Goal: Task Accomplishment & Management: Use online tool/utility

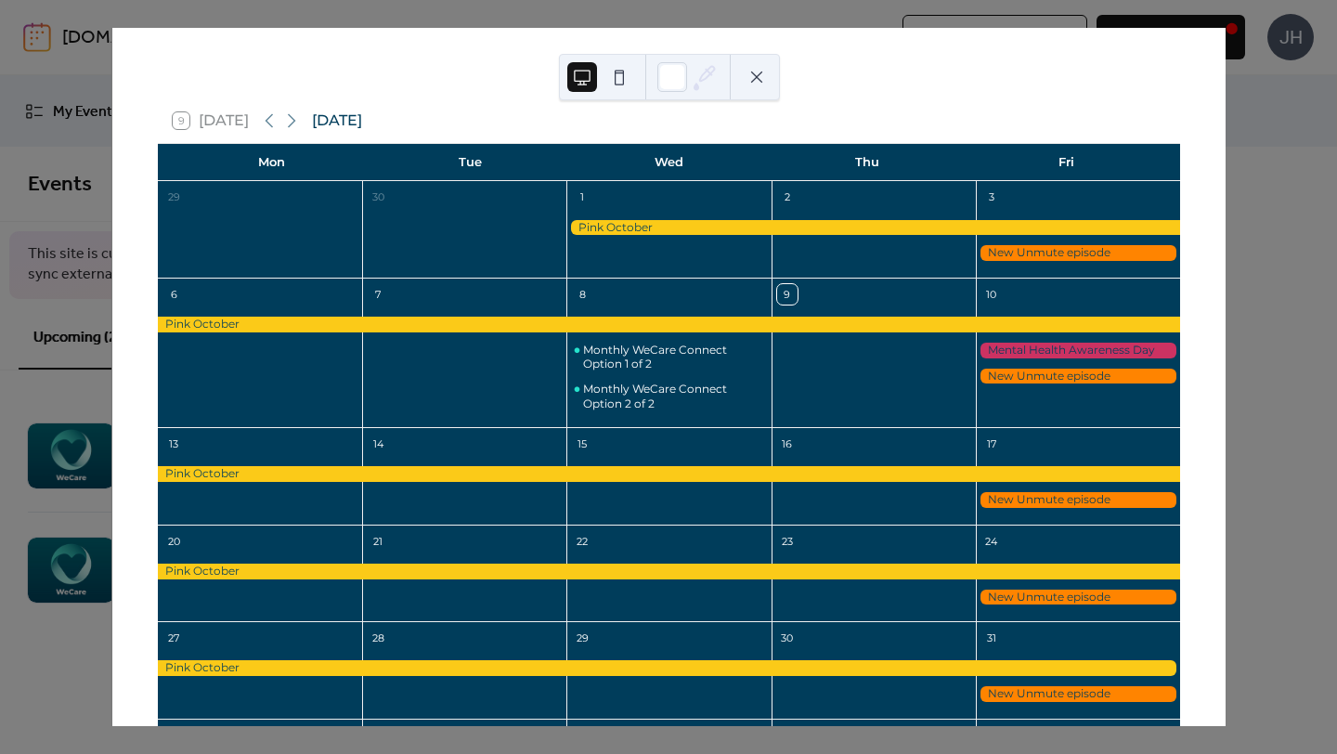
scroll to position [28, 0]
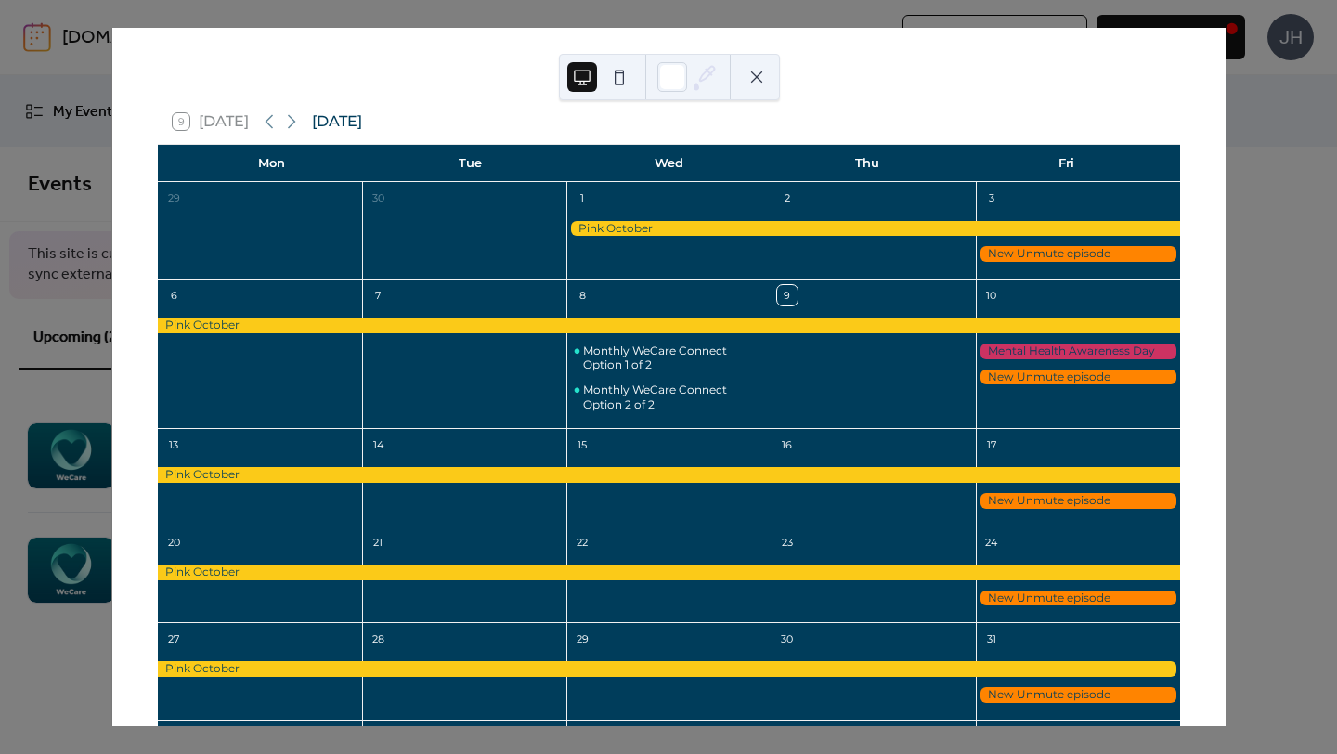
click at [1011, 255] on div at bounding box center [1078, 254] width 204 height 16
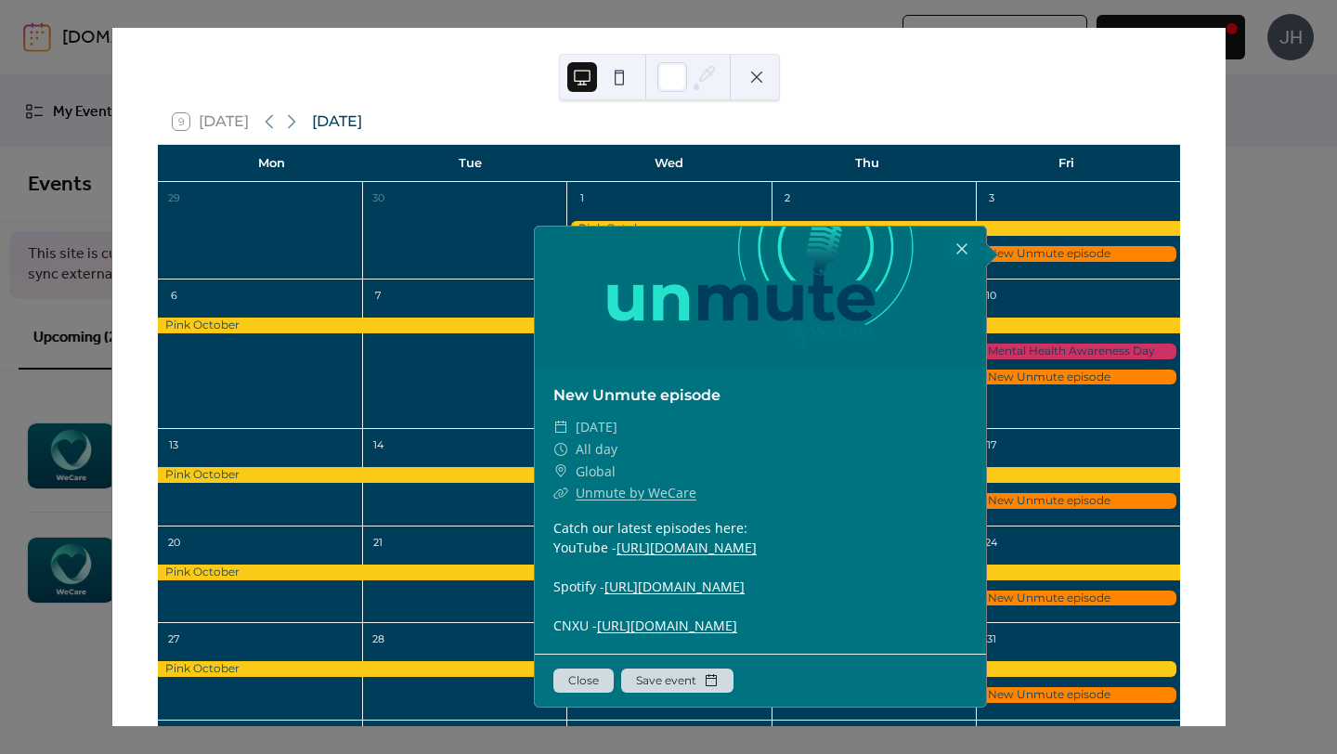
scroll to position [201, 0]
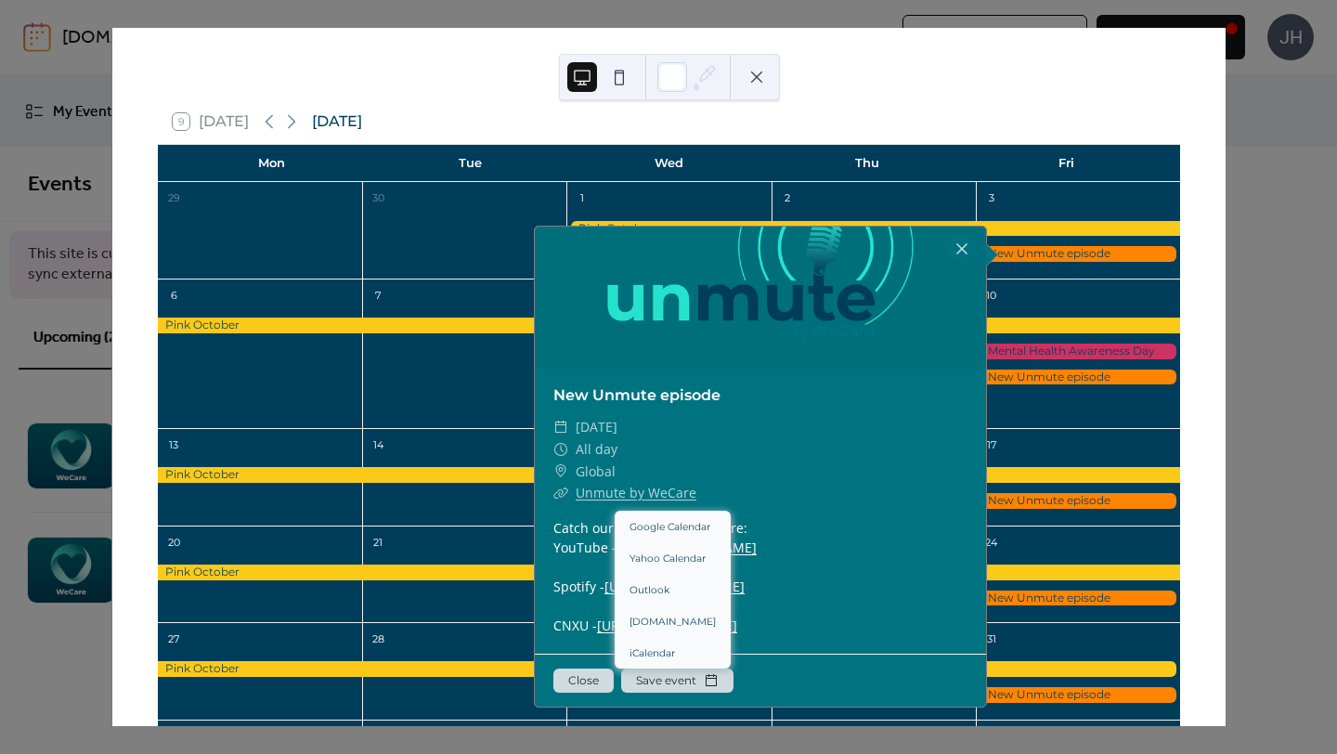
click at [691, 678] on button "Save event" at bounding box center [677, 680] width 112 height 24
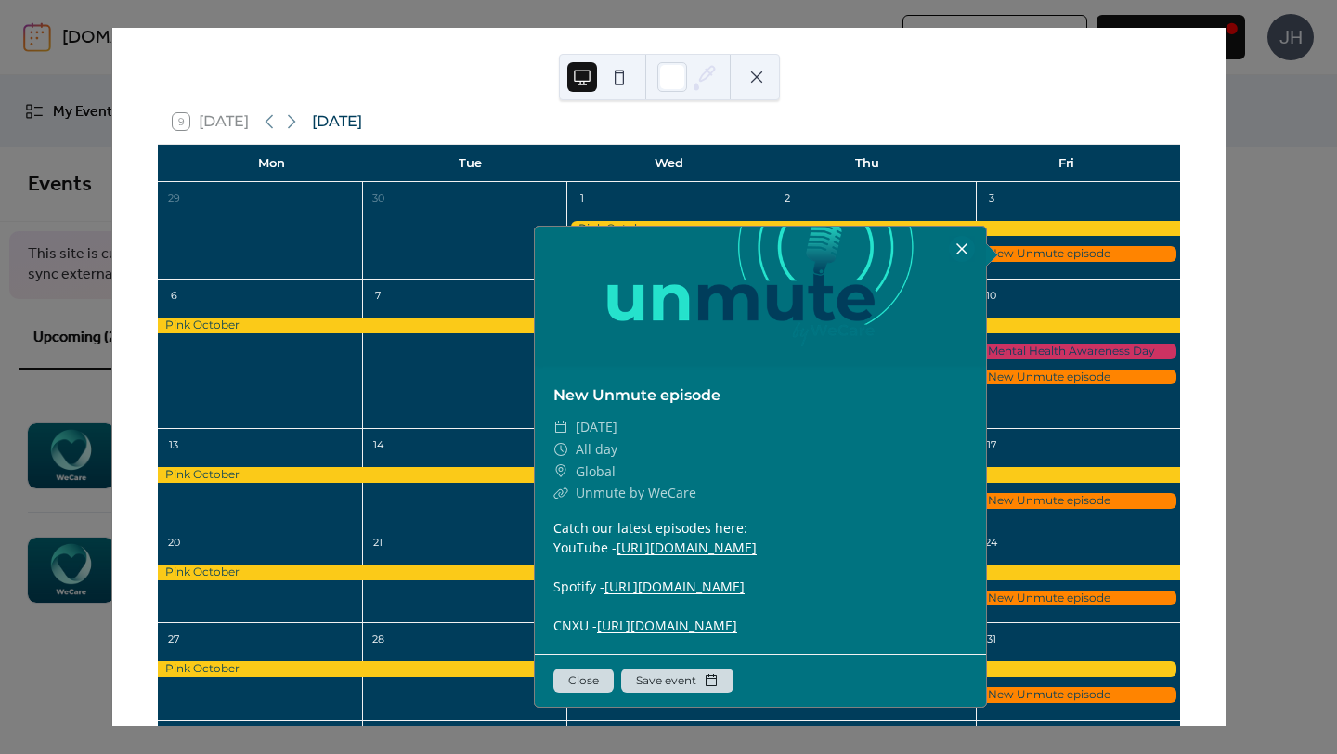
click at [953, 240] on div at bounding box center [962, 249] width 26 height 26
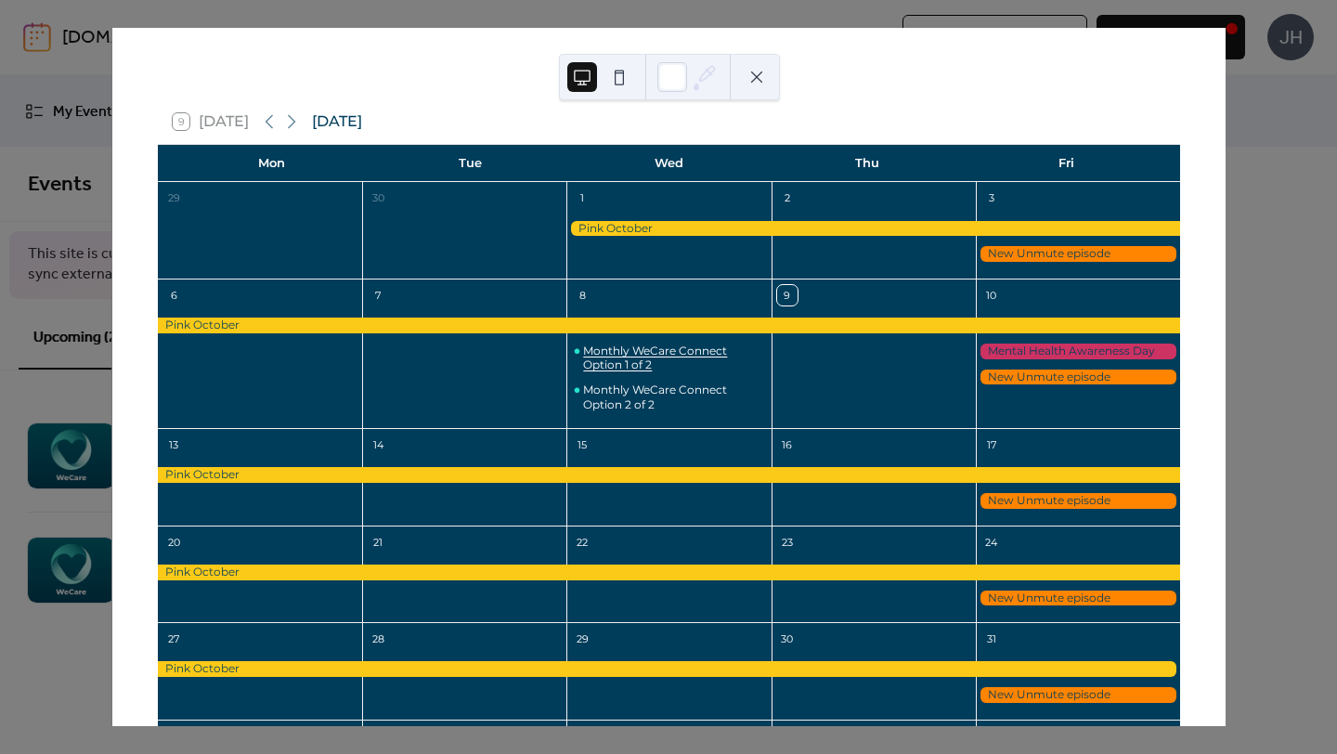
click at [701, 360] on div "Monthly WeCare Connect Option 1 of 2" at bounding box center [673, 358] width 180 height 29
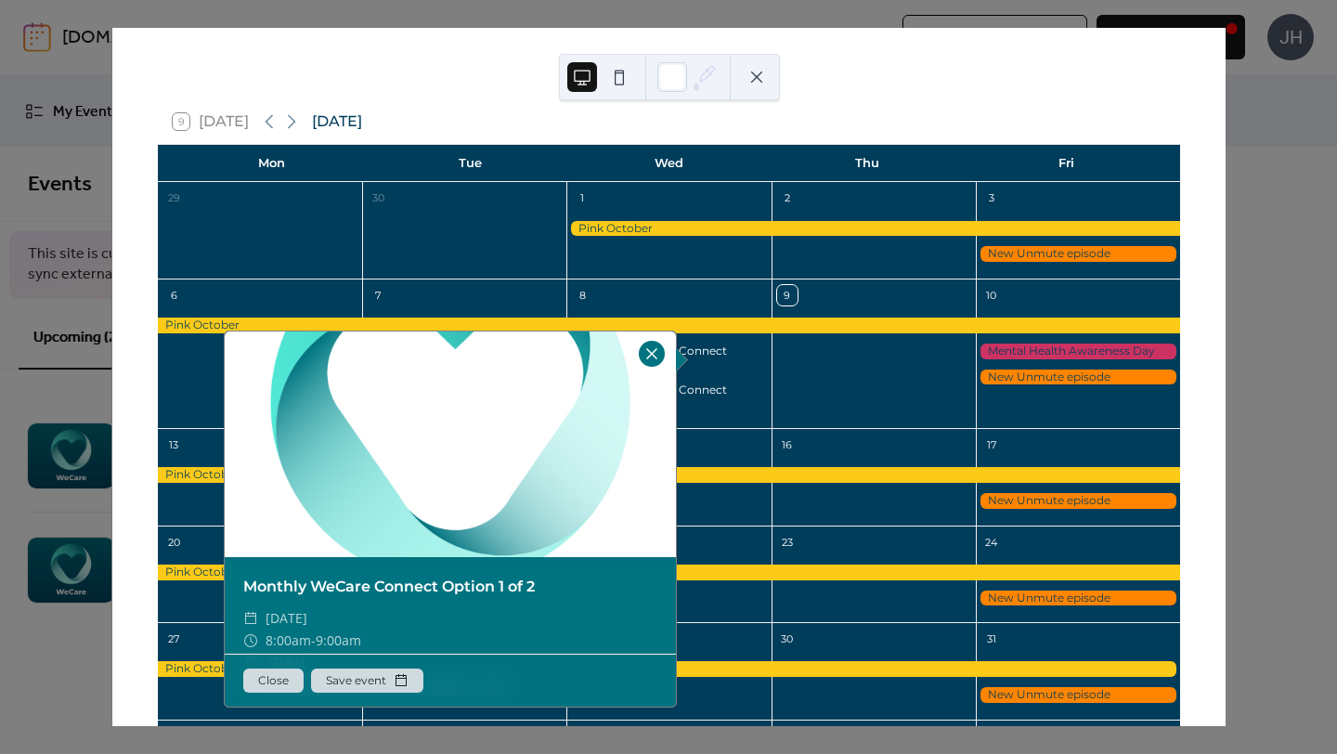
click at [649, 360] on div at bounding box center [652, 354] width 26 height 26
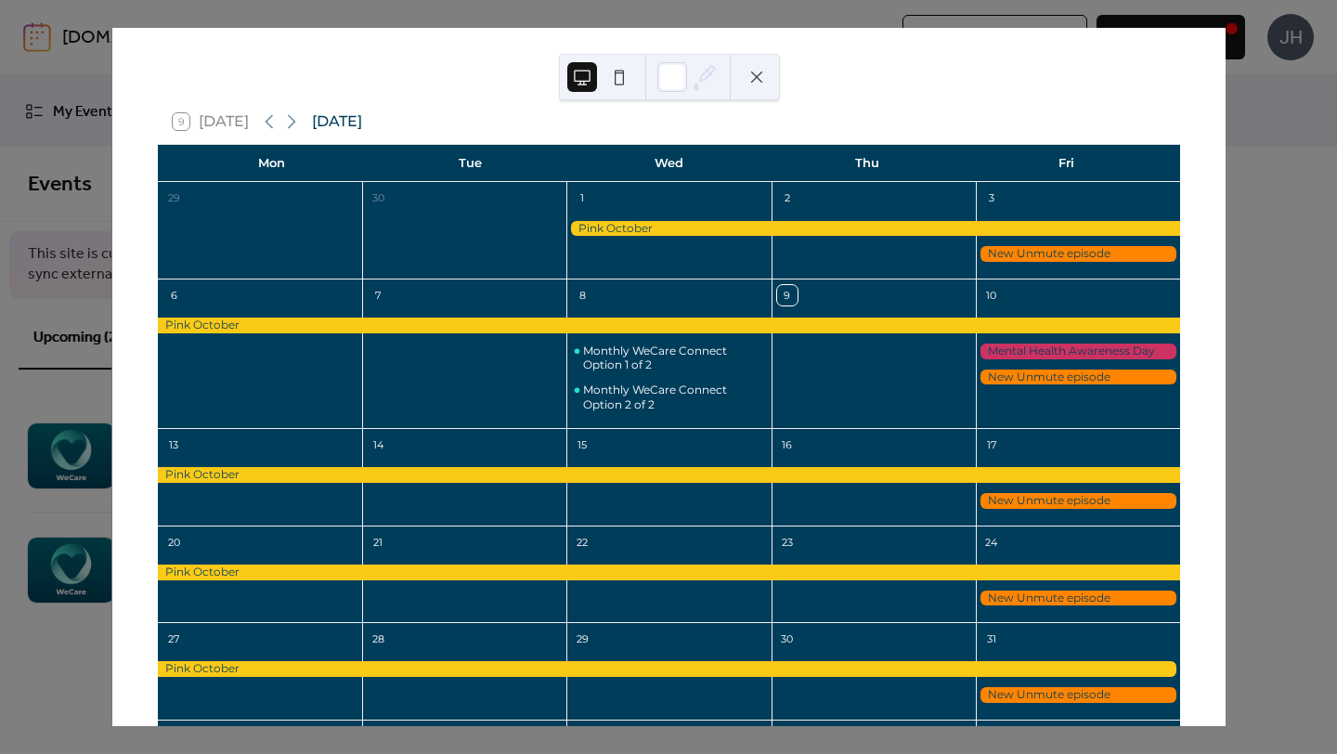
click at [1225, 133] on div "9 [DATE] [DATE] Mon Tue Wed Thu Fri 29 30 1 2 3 6 7 8 Monthly WeCare Connect Op…" at bounding box center [668, 377] width 1114 height 698
click at [1225, 132] on div "9 [DATE] [DATE] Mon Tue Wed Thu Fri 29 30 1 2 3 6 7 8 Monthly WeCare Connect Op…" at bounding box center [668, 377] width 1114 height 698
click at [1225, 123] on div "9 [DATE] [DATE] Mon Tue Wed Thu Fri 29 30 1 2 3 6 7 8 Monthly WeCare Connect Op…" at bounding box center [668, 377] width 1114 height 698
click at [755, 73] on button at bounding box center [757, 77] width 30 height 30
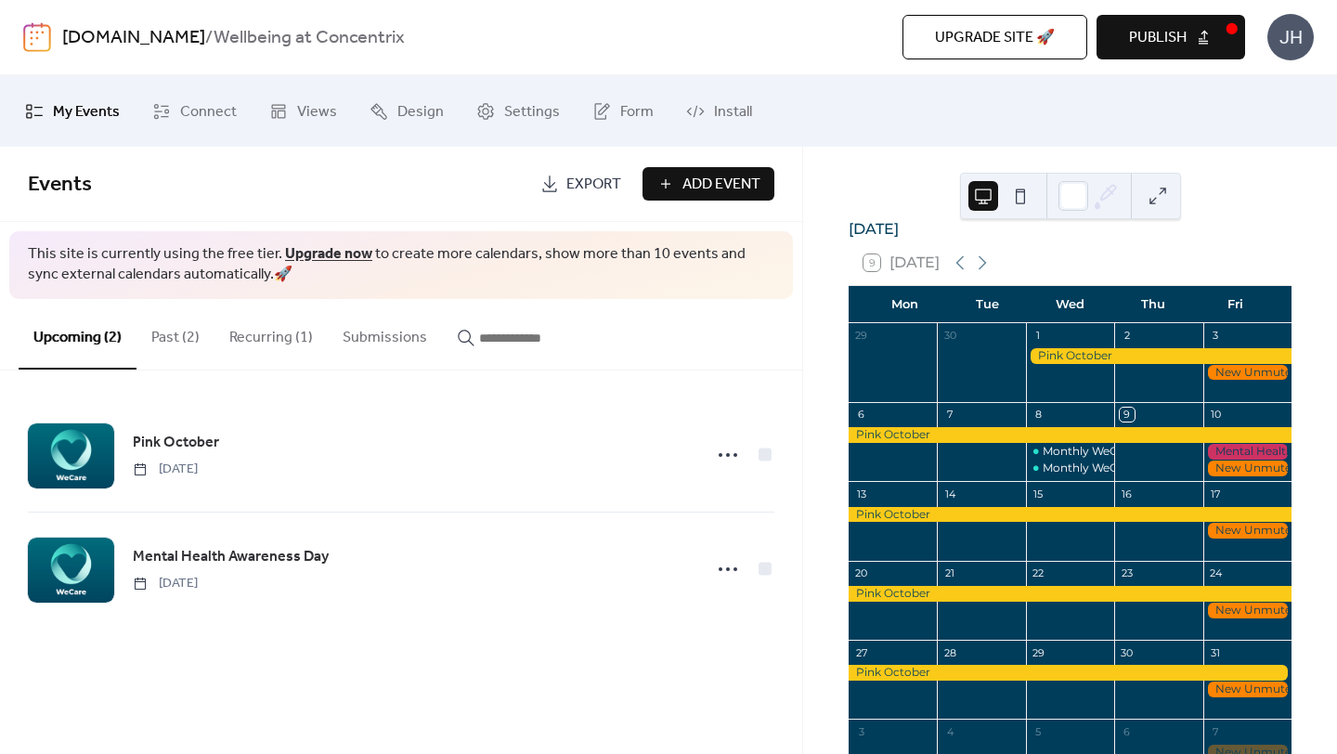
click at [1010, 38] on span "Upgrade site 🚀" at bounding box center [995, 38] width 120 height 22
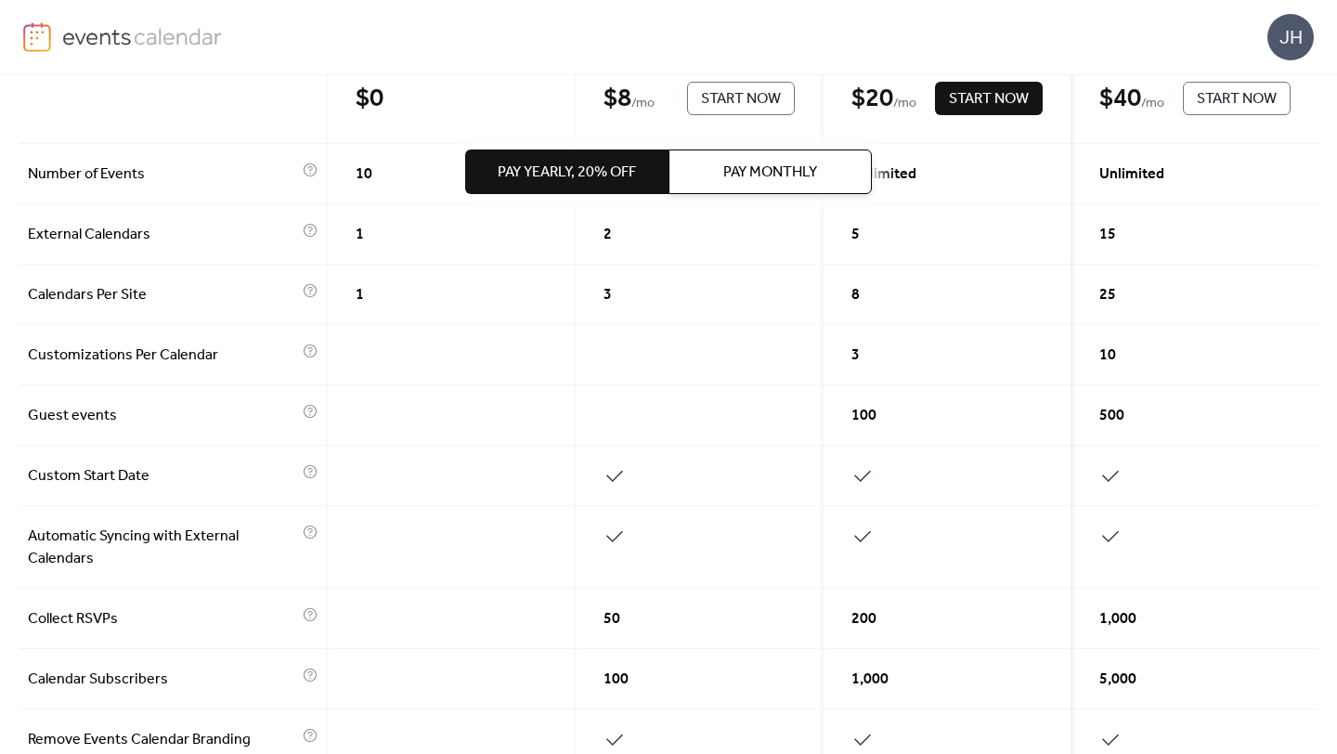
scroll to position [265, 0]
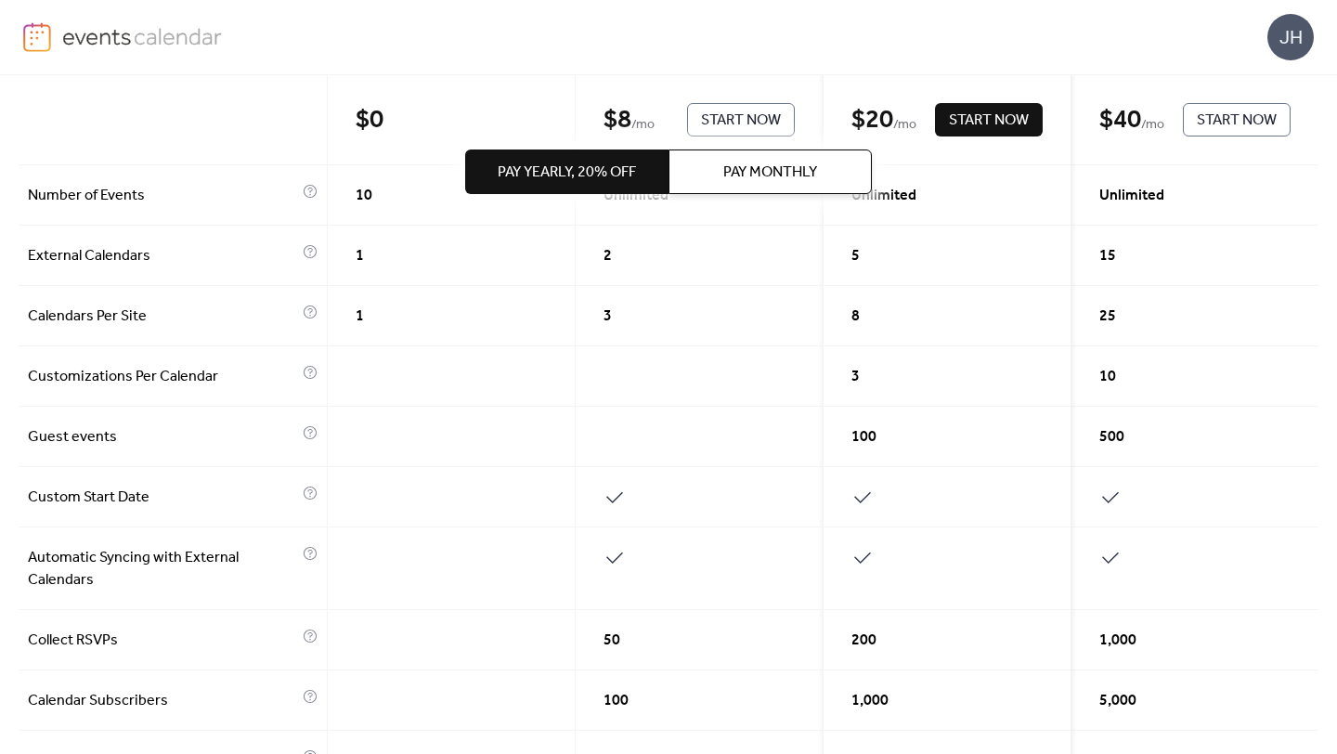
click at [45, 35] on img at bounding box center [37, 37] width 28 height 30
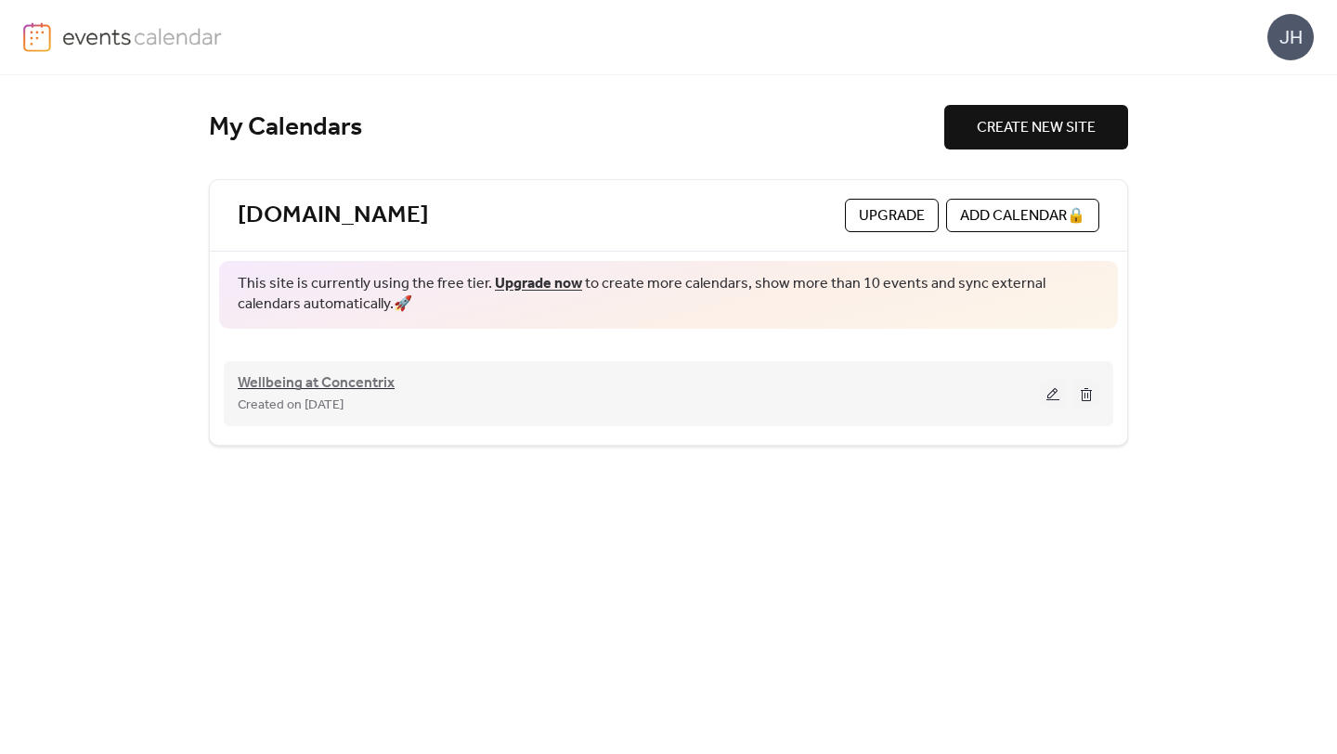
click at [331, 387] on span "Wellbeing at Concentrix" at bounding box center [316, 383] width 157 height 22
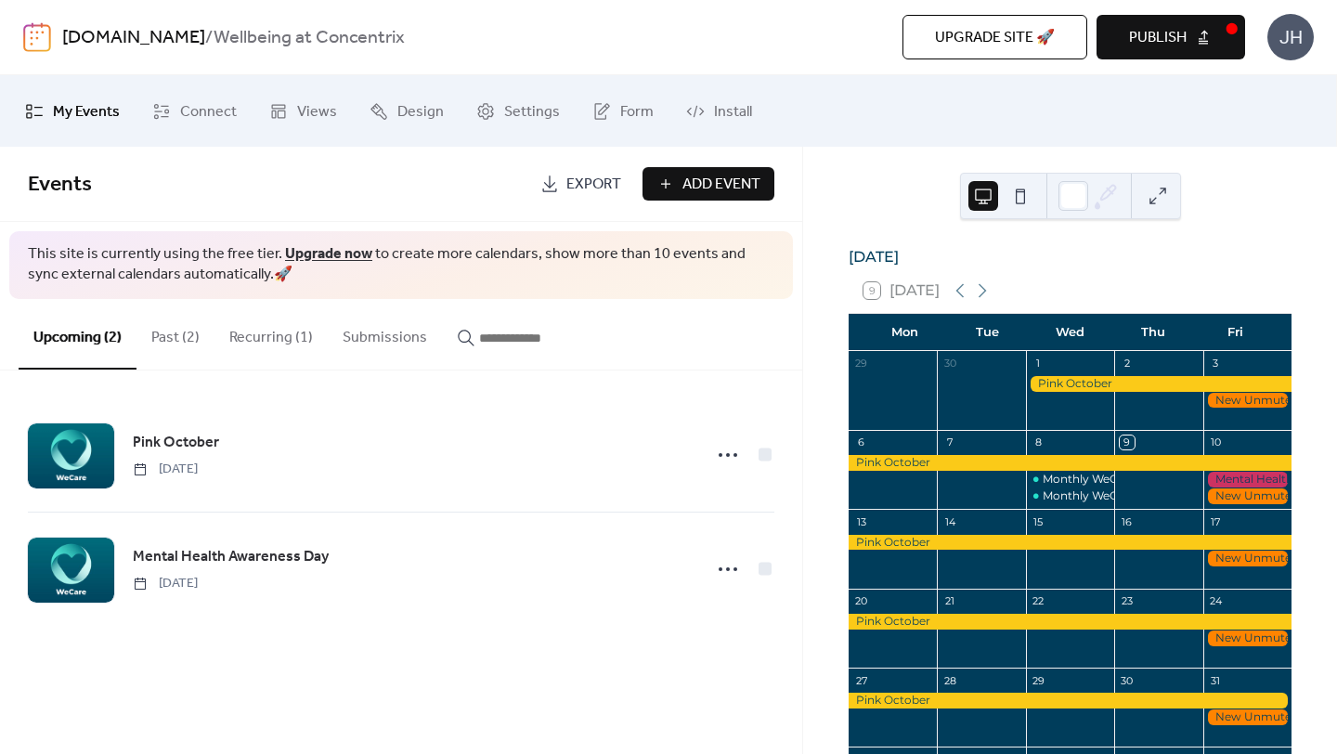
click at [944, 39] on span "Upgrade site 🚀" at bounding box center [995, 38] width 120 height 22
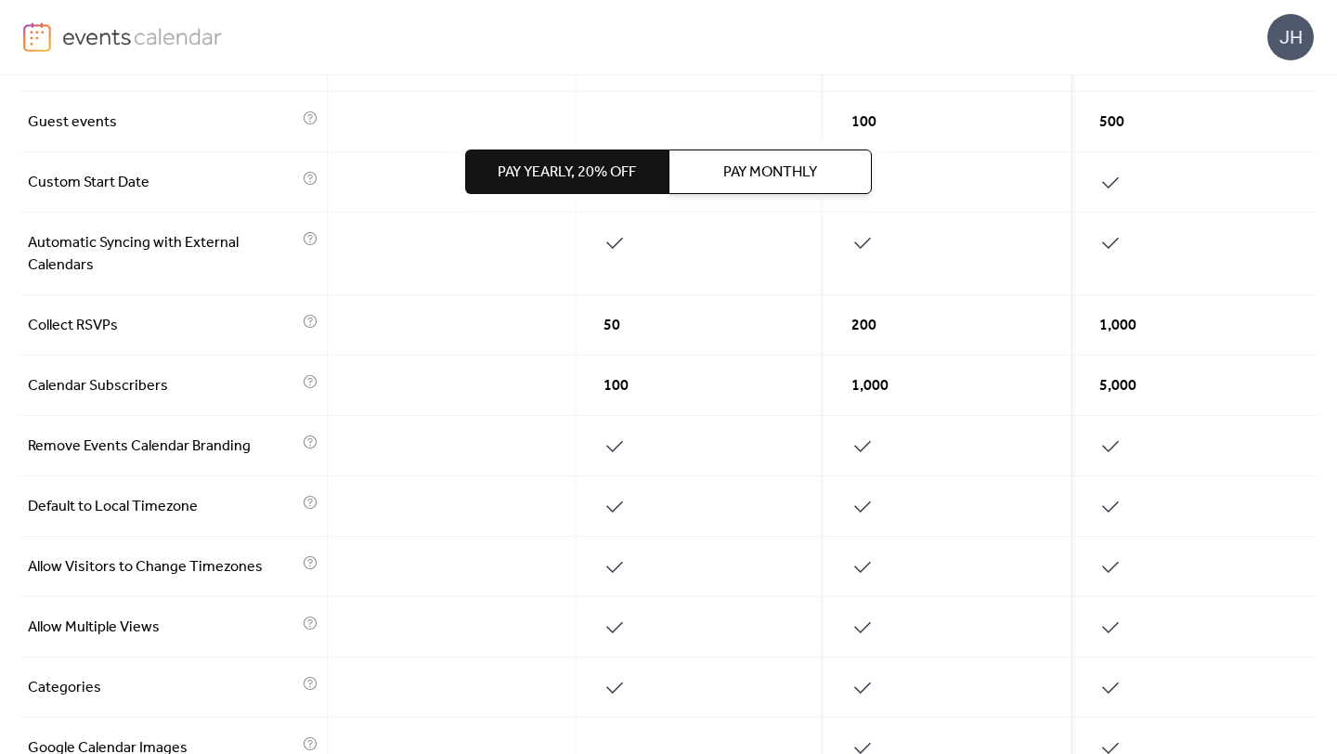
scroll to position [580, 0]
click at [102, 34] on img at bounding box center [142, 36] width 161 height 28
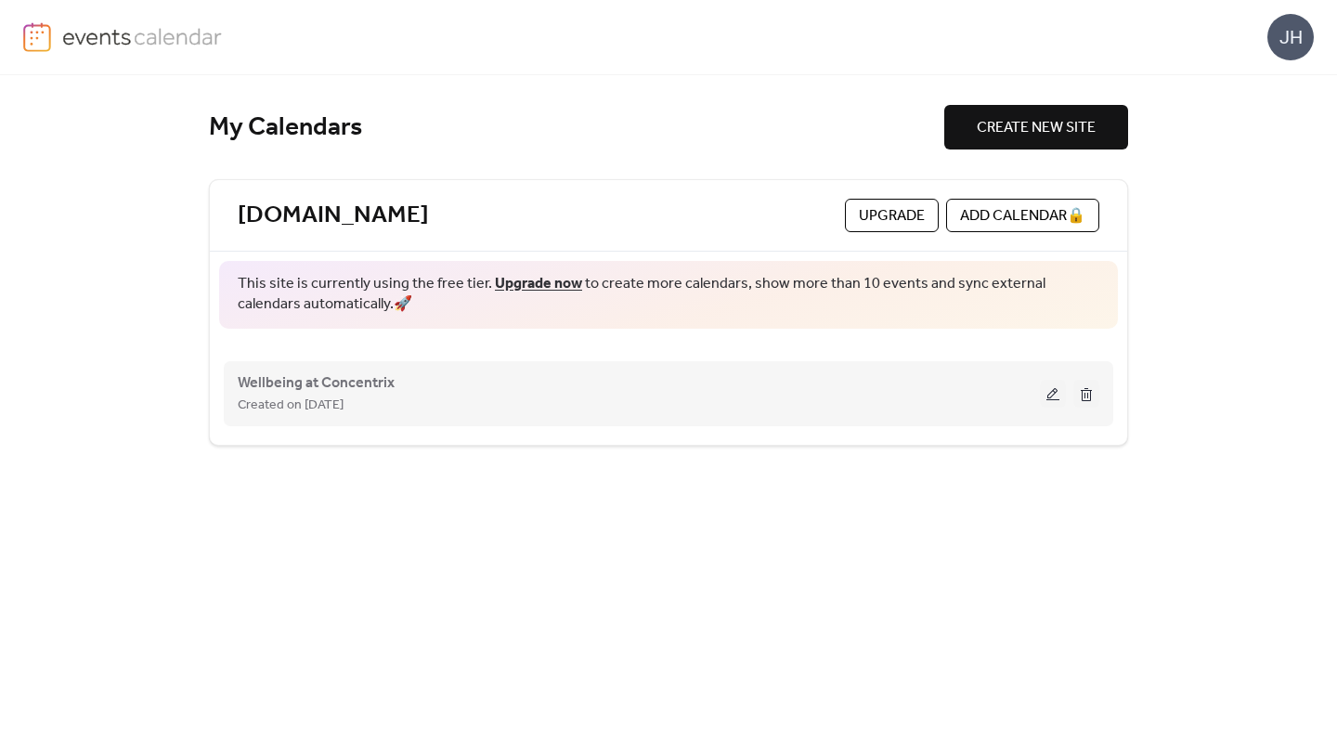
click at [344, 395] on span "Created on [DATE]" at bounding box center [291, 406] width 106 height 22
click at [359, 382] on span "Wellbeing at Concentrix" at bounding box center [316, 383] width 157 height 22
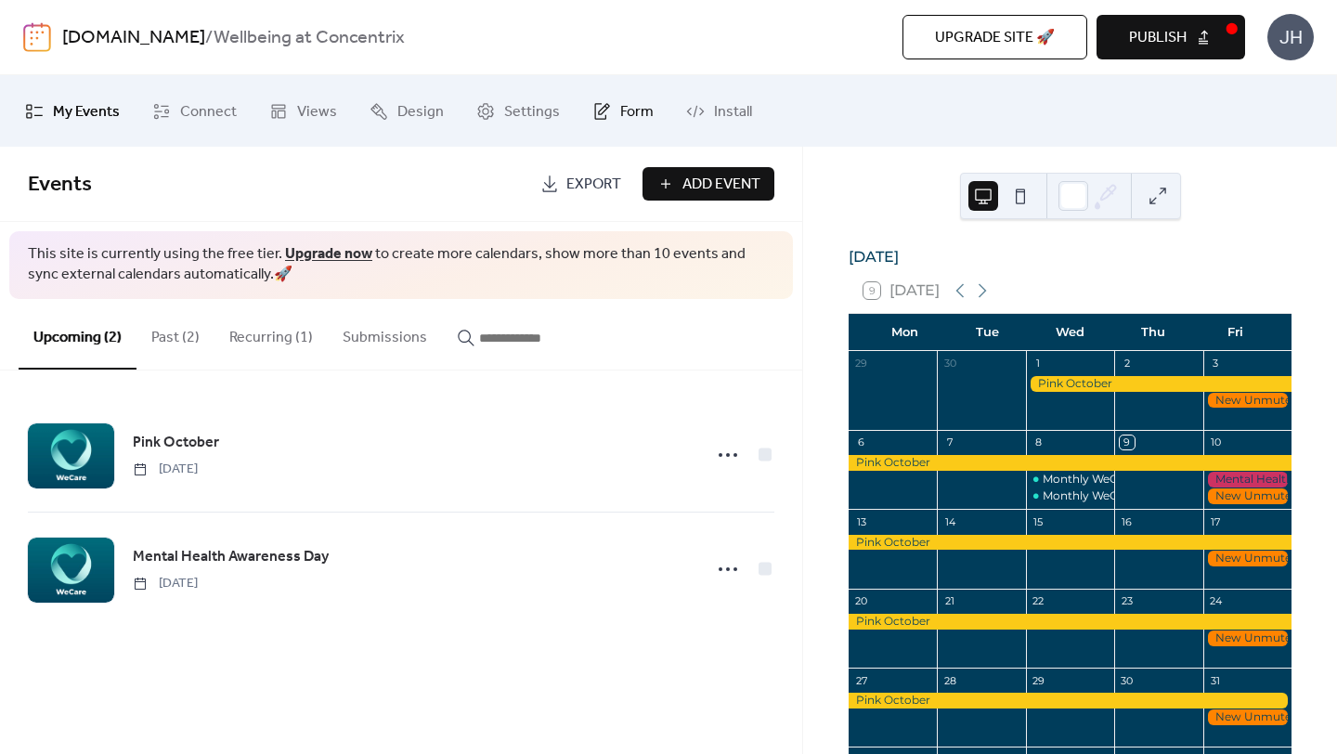
click at [620, 110] on span "Form" at bounding box center [636, 111] width 33 height 29
